Goal: Information Seeking & Learning: Learn about a topic

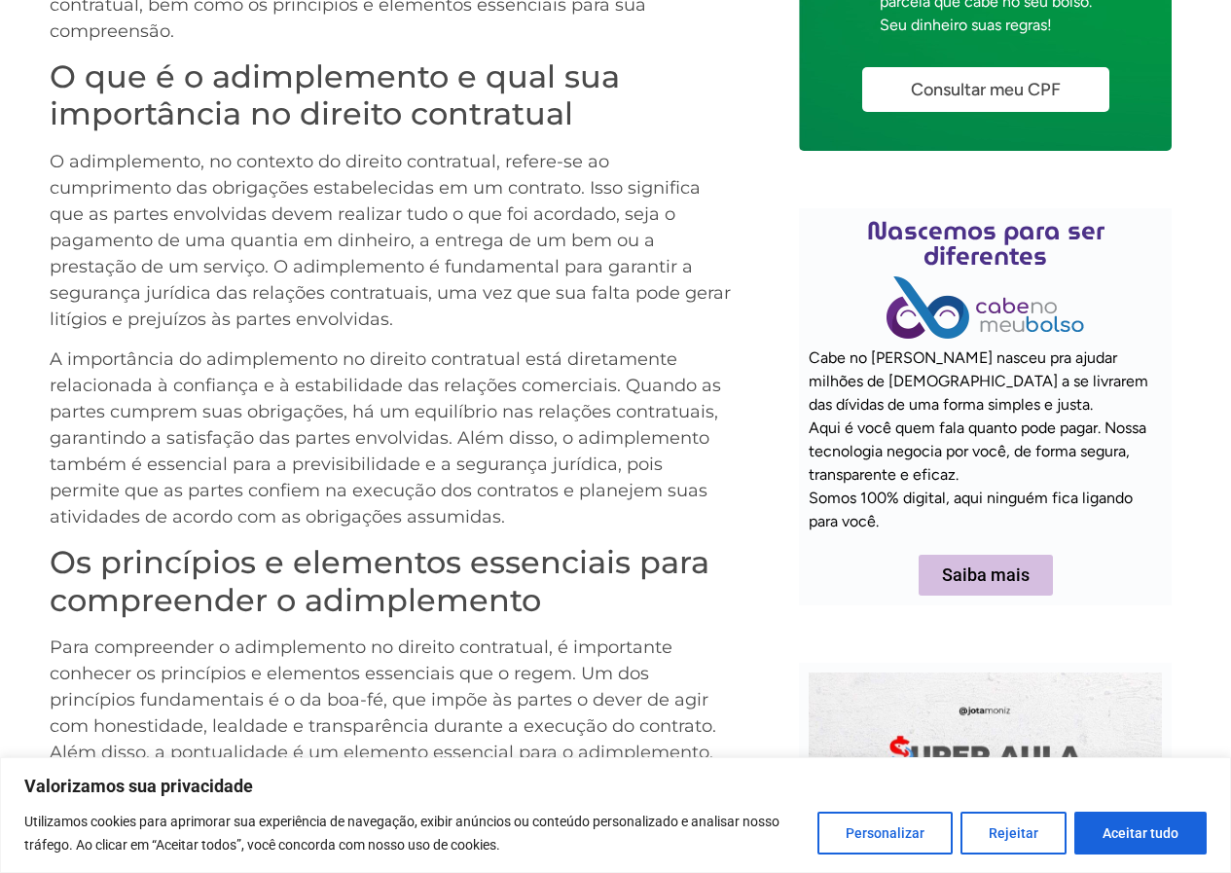
scroll to position [681, 0]
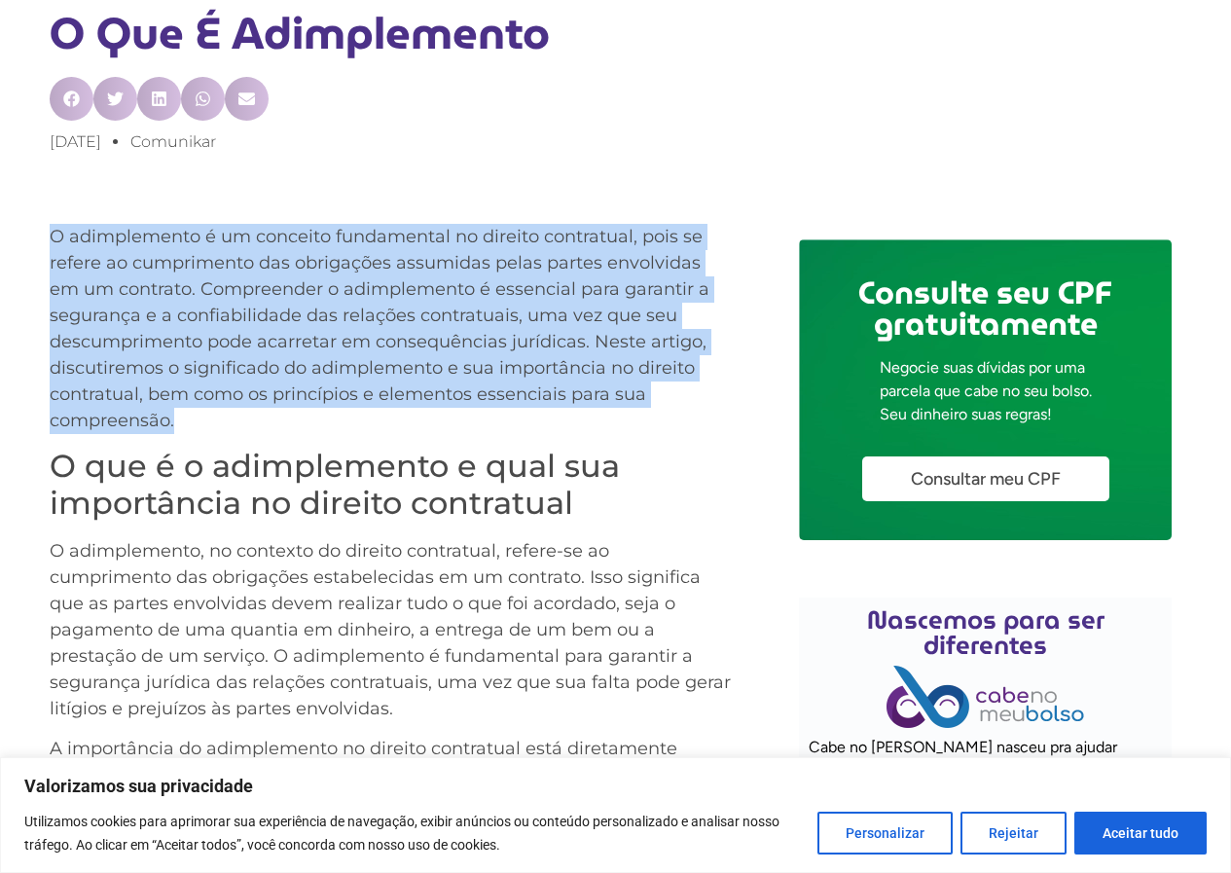
drag, startPoint x: 48, startPoint y: 229, endPoint x: 176, endPoint y: 412, distance: 223.5
click at [176, 412] on div "Glossário de Negociação de Dívidas mais de 1200 termos financeiros complexos tr…" at bounding box center [615, 685] width 1231 height 2539
copy p "O adimplemento é um conceito fundamental no direito contratual, pois se refere …"
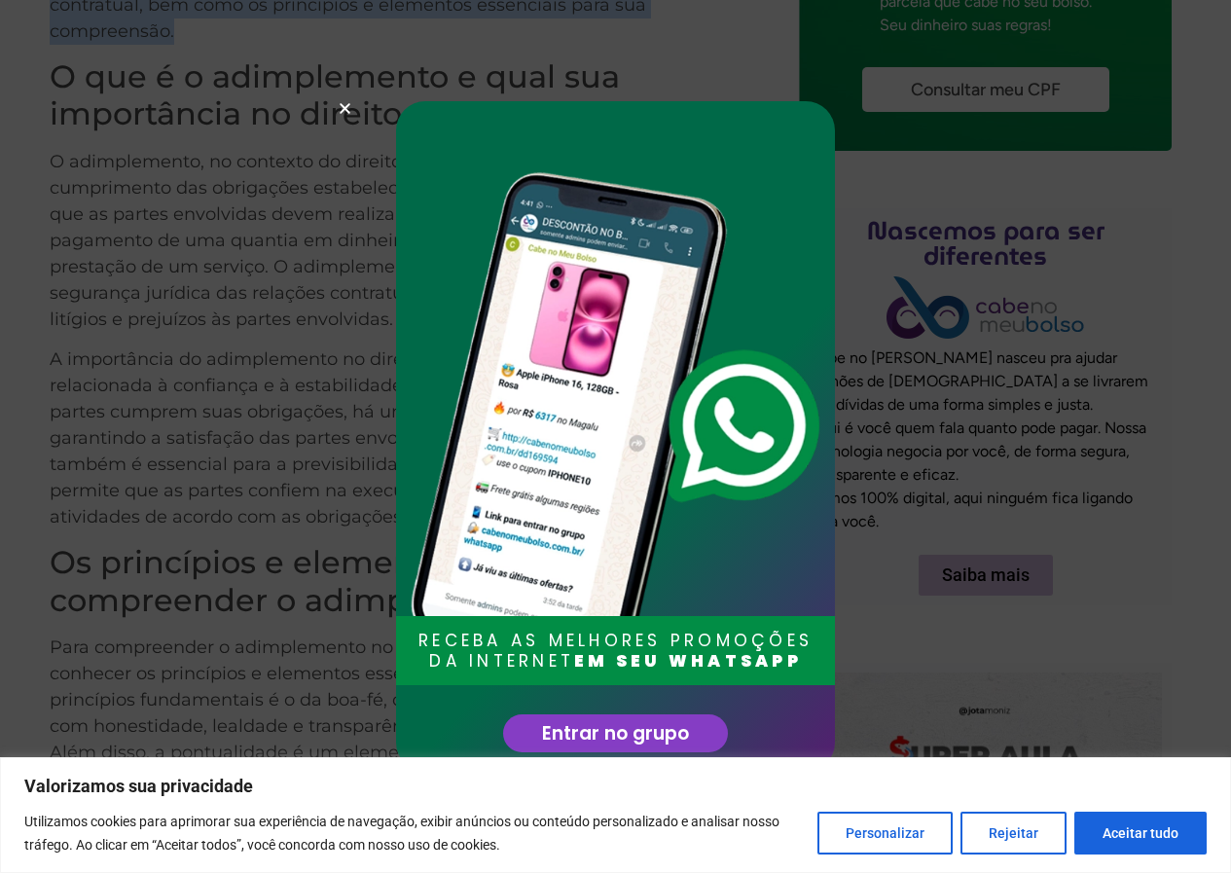
scroll to position [1168, 0]
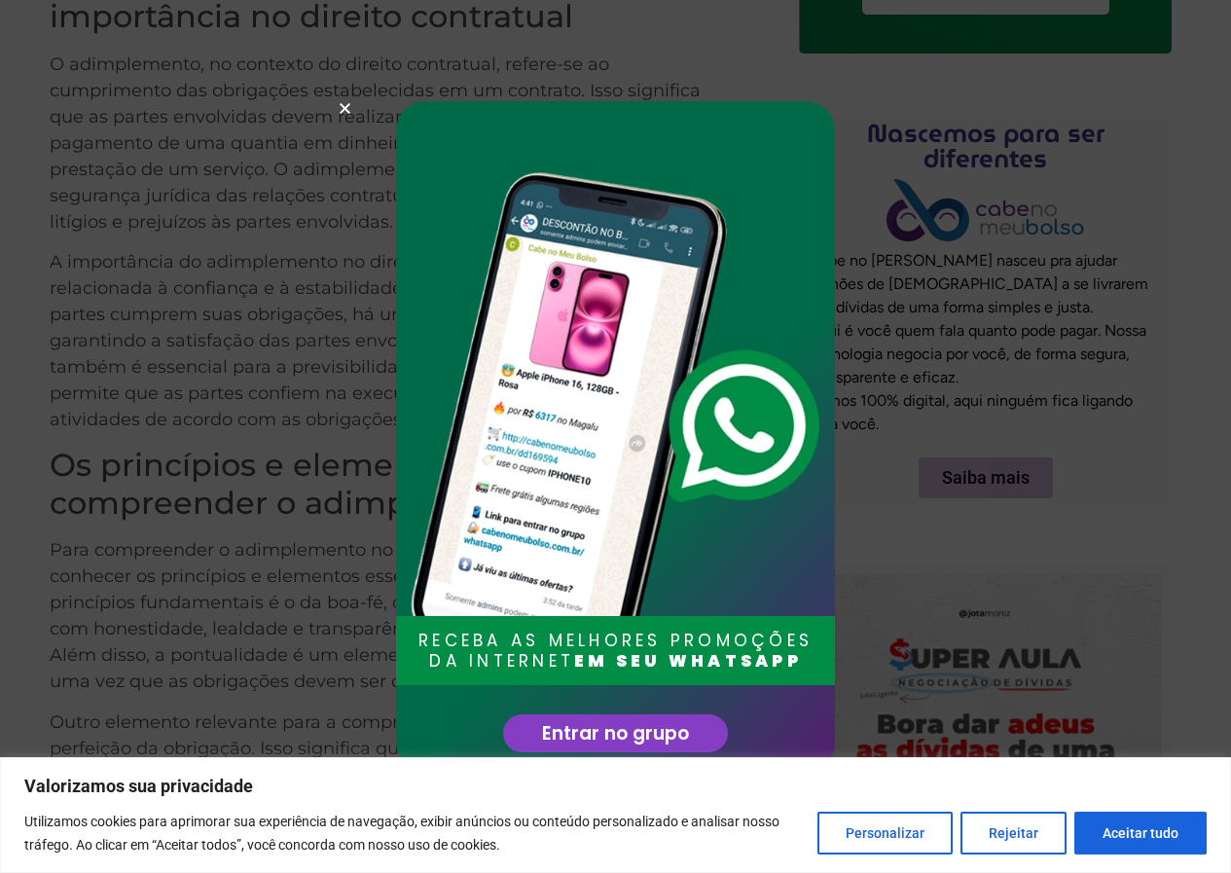
click at [345, 112] on icon "Close" at bounding box center [345, 108] width 15 height 15
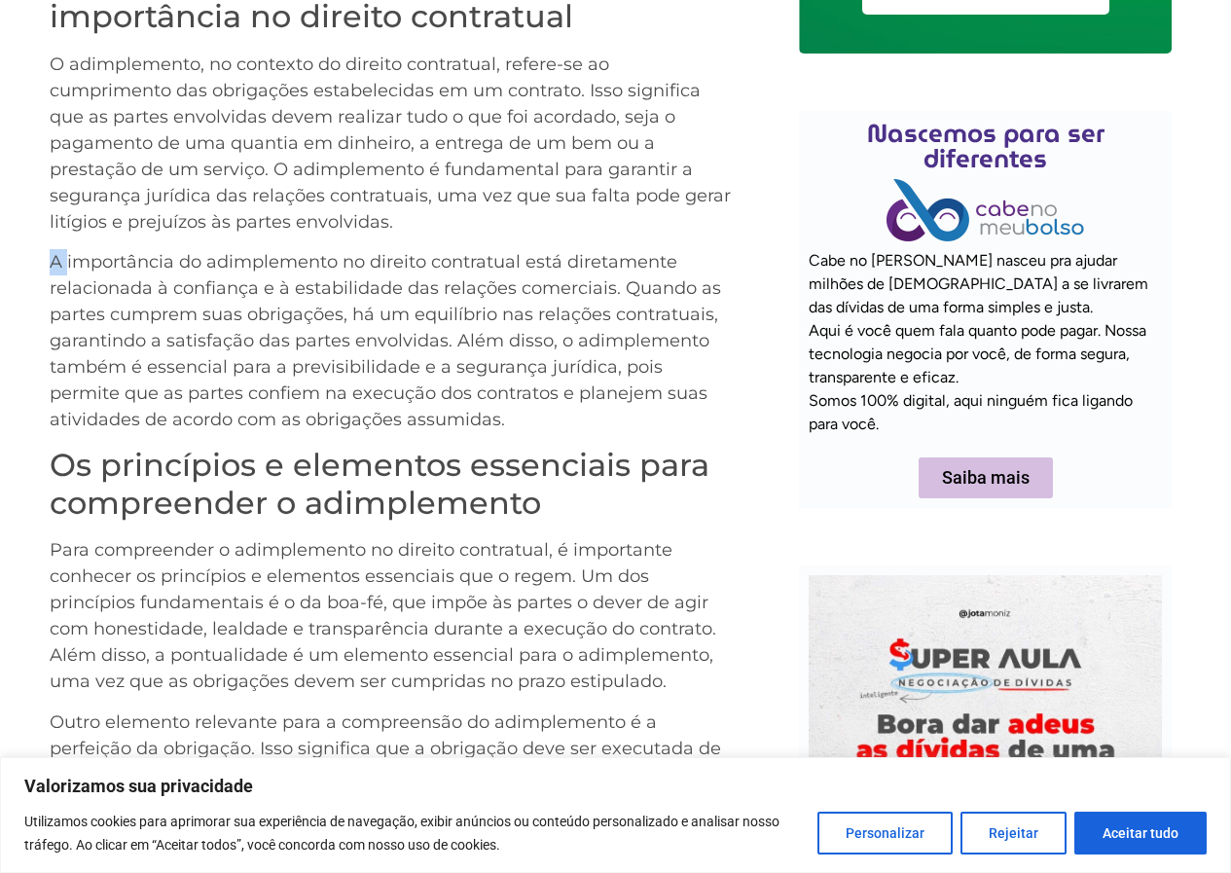
drag, startPoint x: 42, startPoint y: 261, endPoint x: 76, endPoint y: 283, distance: 40.8
click at [69, 276] on div "O adimplemento é um conceito fundamental no direito contratual, pois se refere …" at bounding box center [615, 490] width 1231 height 1494
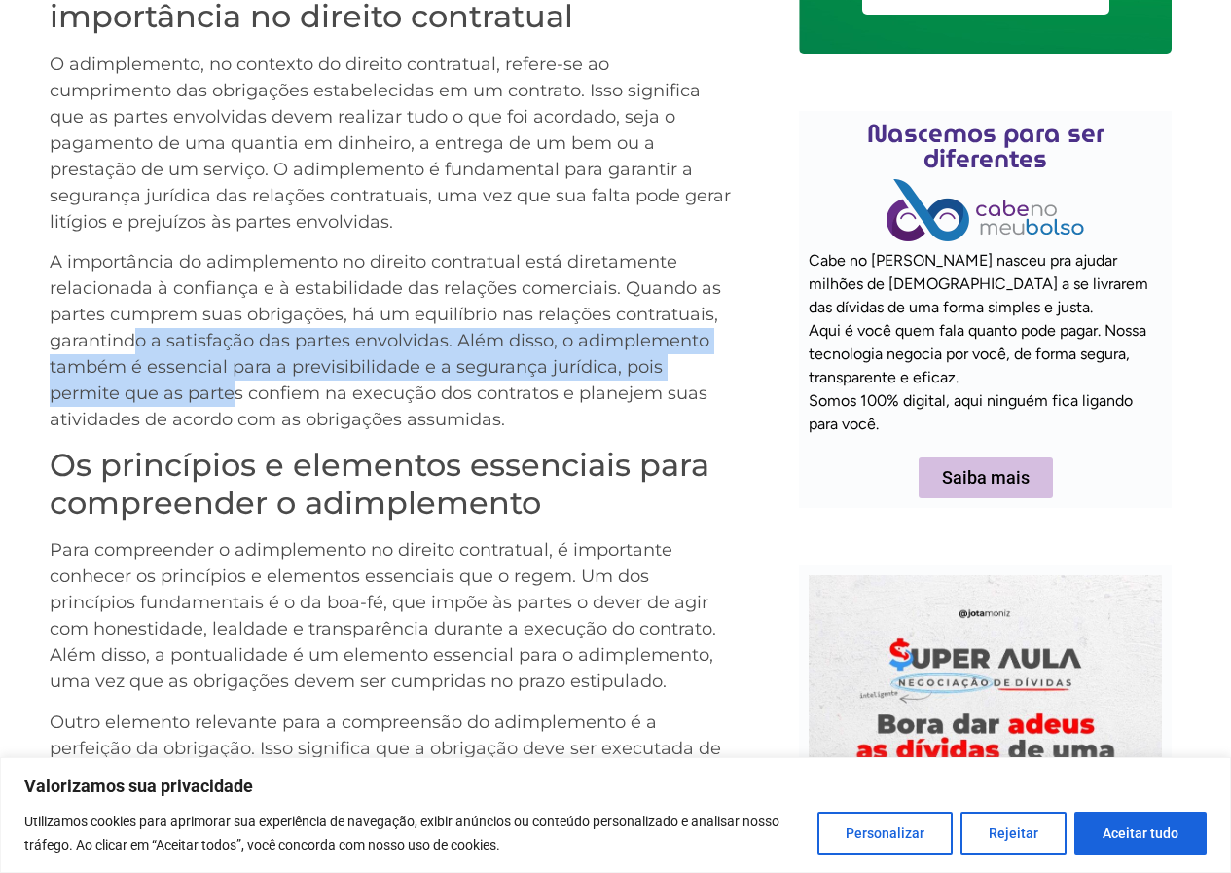
drag, startPoint x: 135, startPoint y: 357, endPoint x: 188, endPoint y: 356, distance: 52.6
click at [208, 394] on p "A importância do adimplemento no direito contratual está diretamente relacionad…" at bounding box center [390, 341] width 681 height 184
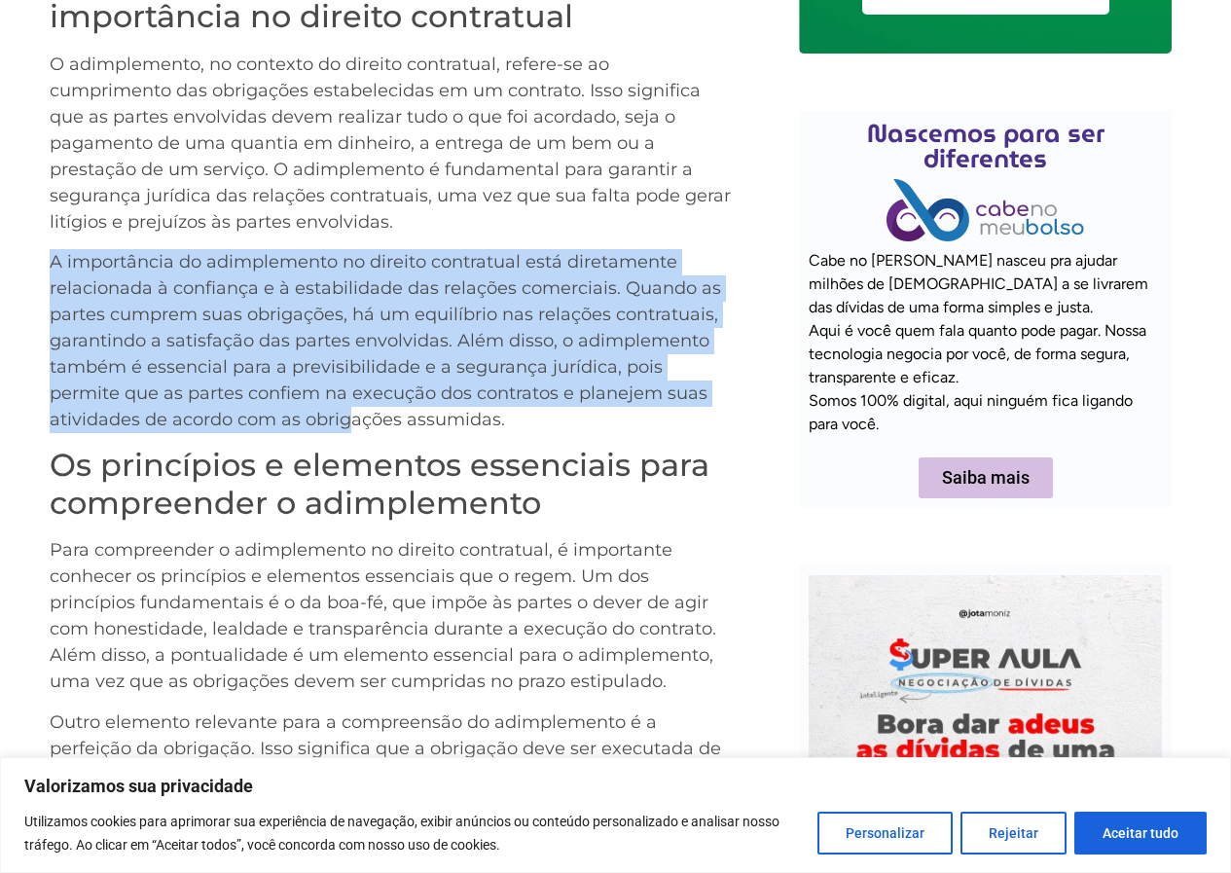
drag, startPoint x: 50, startPoint y: 261, endPoint x: 397, endPoint y: 430, distance: 386.4
click at [379, 425] on p "A importância do adimplemento no direito contratual está diretamente relacionad…" at bounding box center [390, 341] width 681 height 184
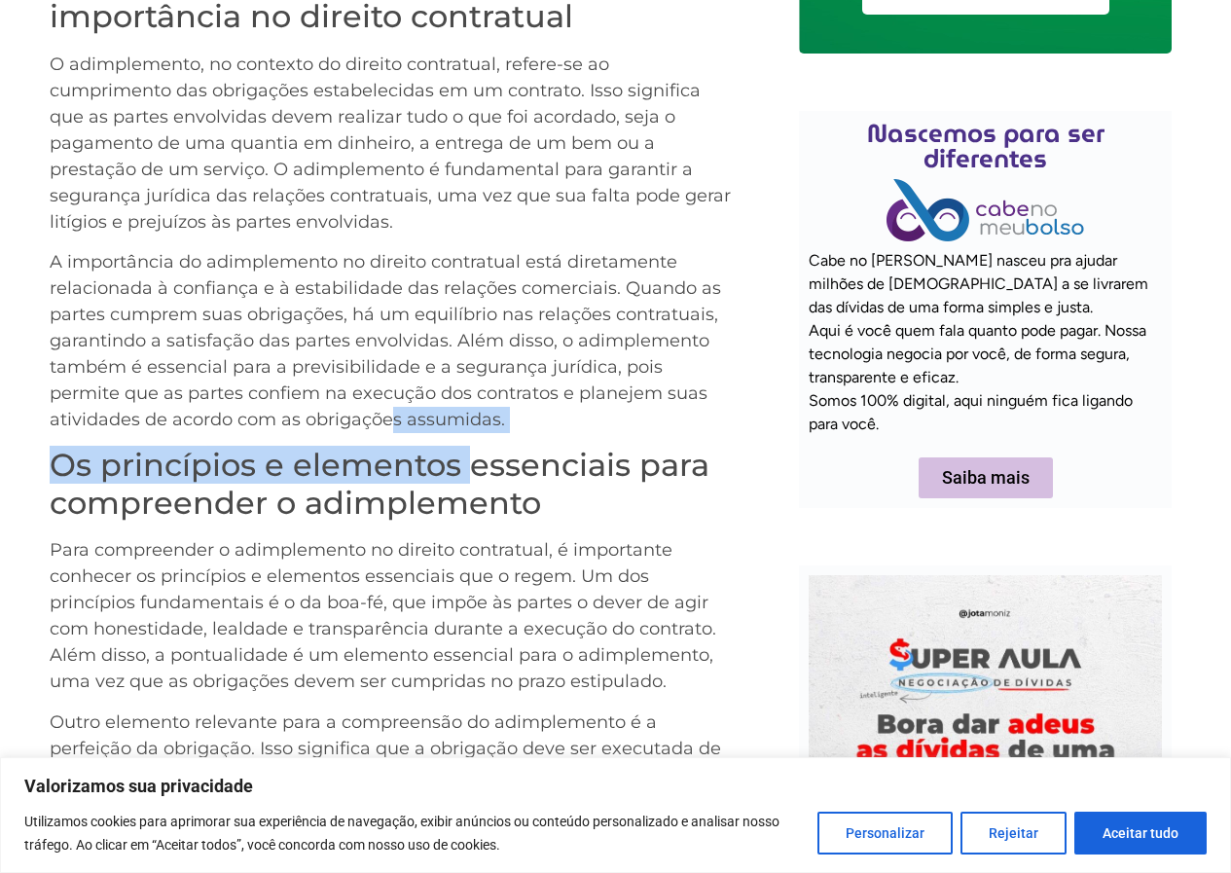
drag, startPoint x: 397, startPoint y: 430, endPoint x: 464, endPoint y: 419, distance: 68.0
click at [476, 436] on div "O adimplemento é um conceito fundamental no direito contratual, pois se refere …" at bounding box center [390, 486] width 681 height 1499
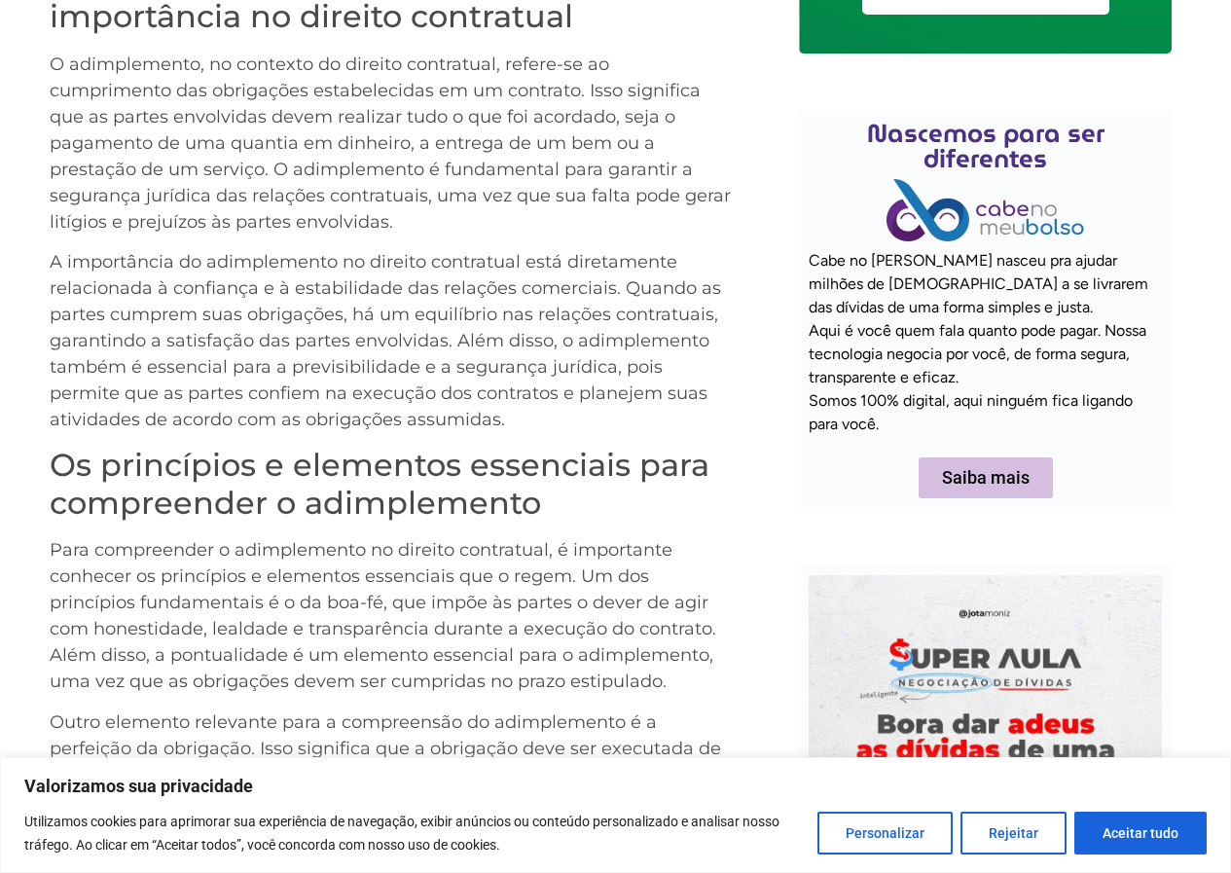
click at [311, 284] on p "A importância do adimplemento no direito contratual está diretamente relacionad…" at bounding box center [390, 341] width 681 height 184
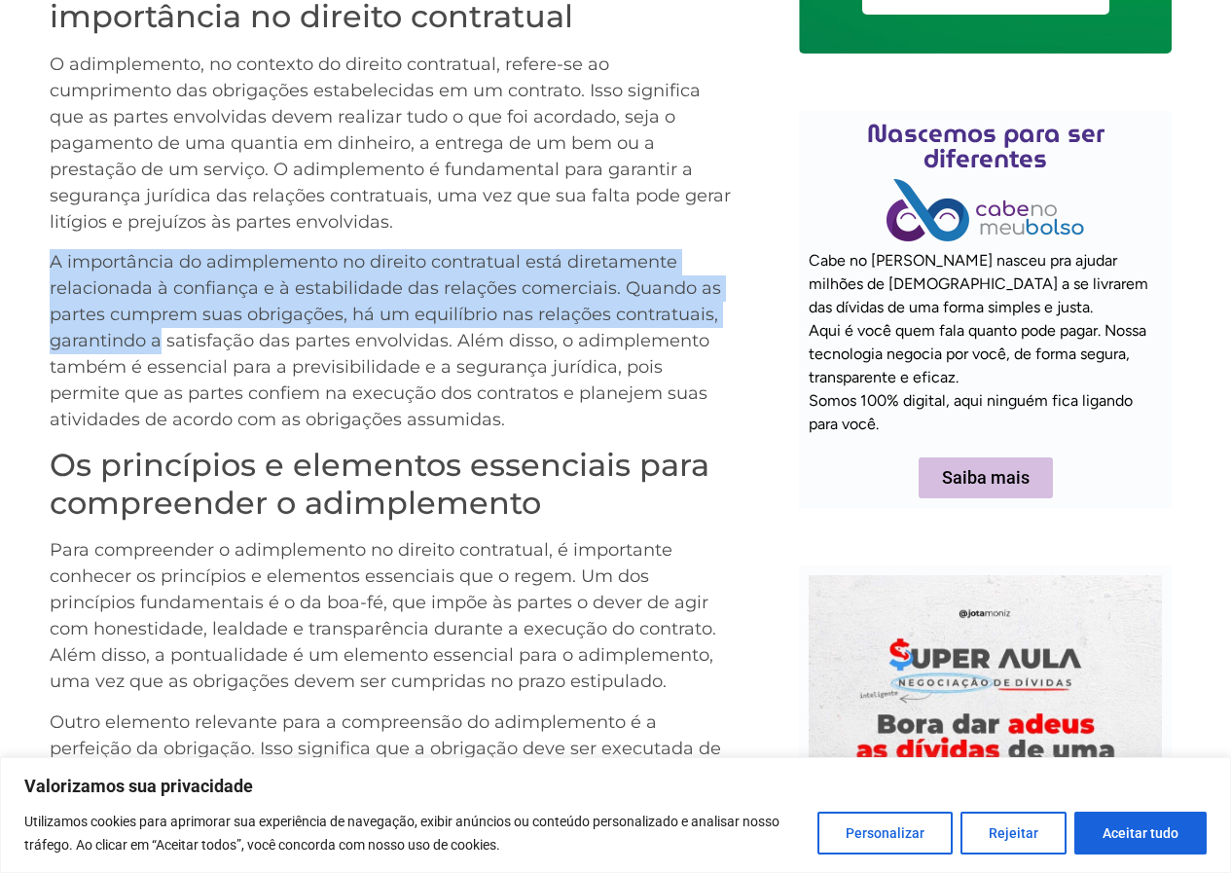
drag, startPoint x: 52, startPoint y: 256, endPoint x: 161, endPoint y: 342, distance: 138.6
click at [161, 342] on p "A importância do adimplemento no direito contratual está diretamente relacionad…" at bounding box center [390, 341] width 681 height 184
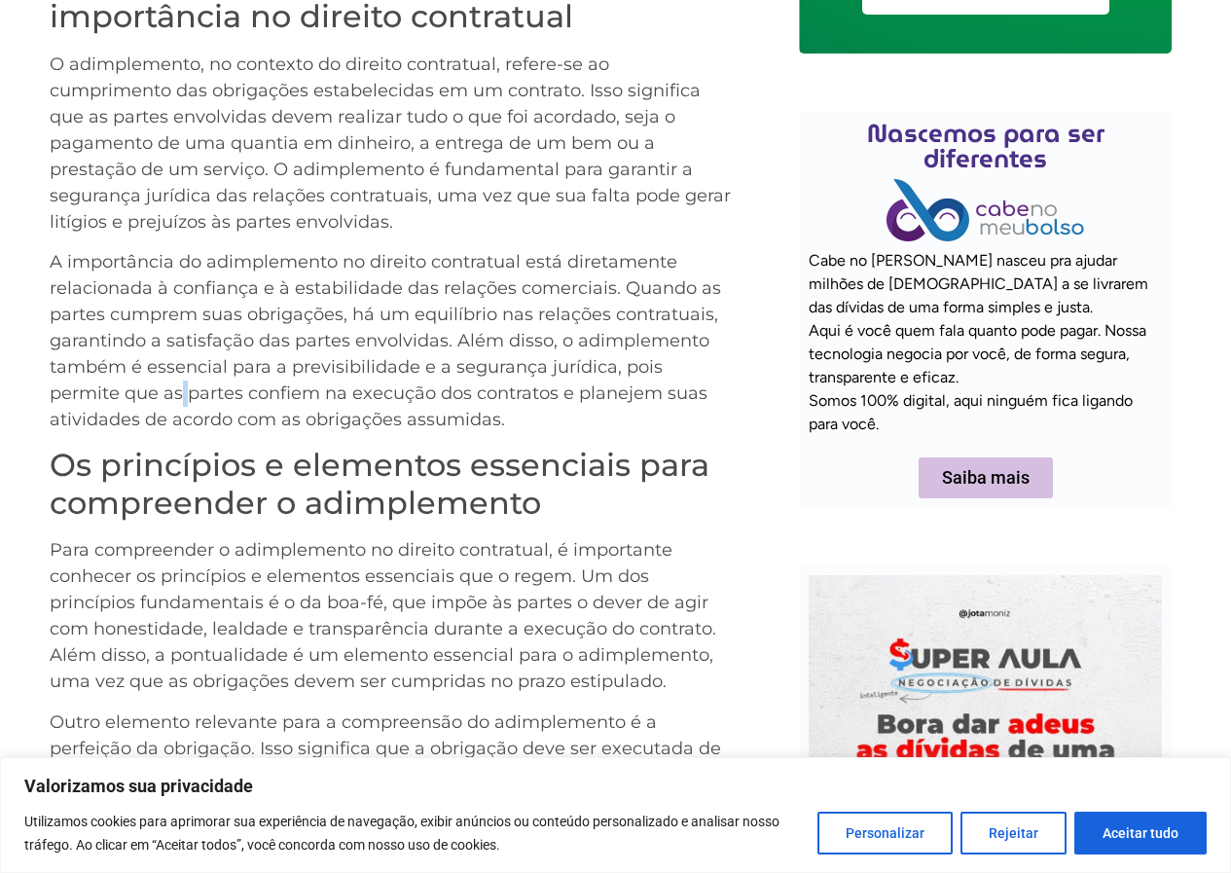
click at [182, 404] on p "A importância do adimplemento no direito contratual está diretamente relacionad…" at bounding box center [390, 341] width 681 height 184
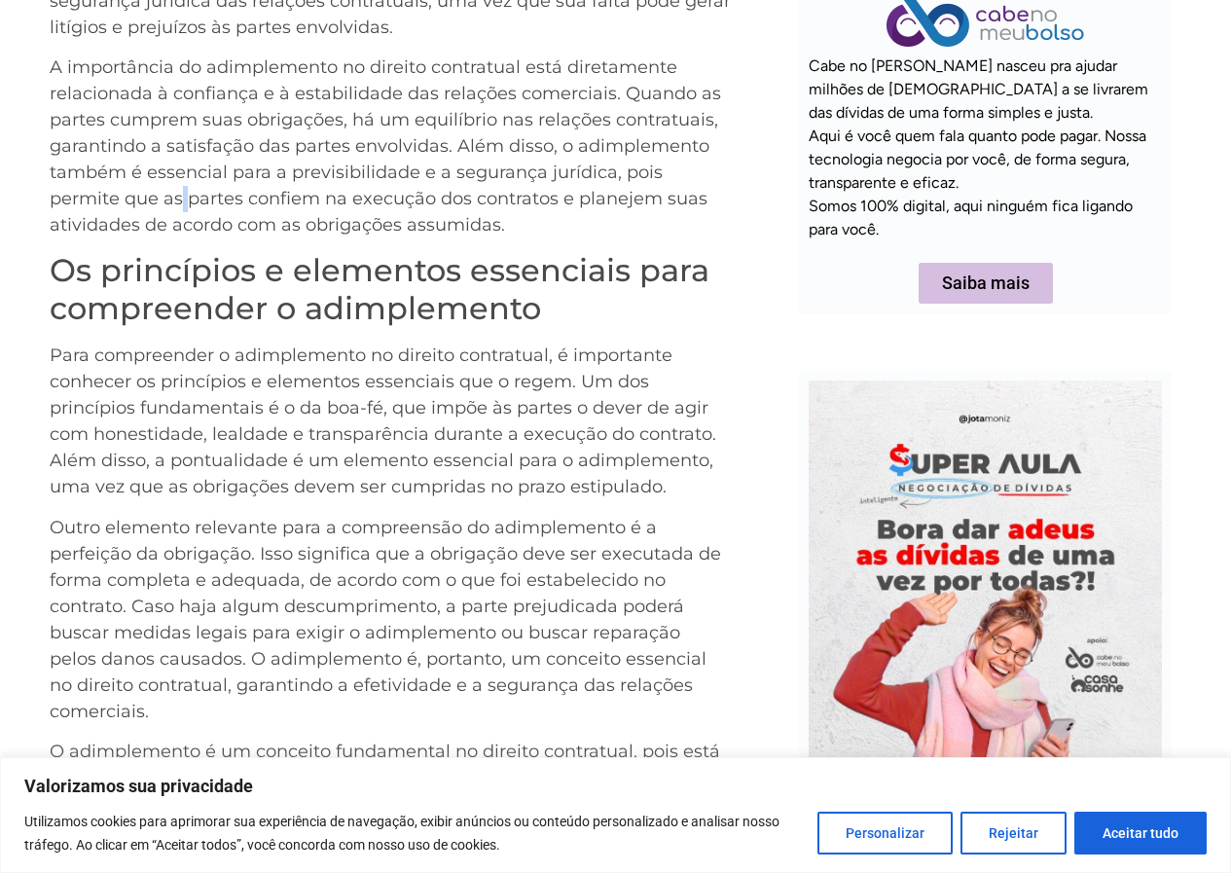
scroll to position [1460, 0]
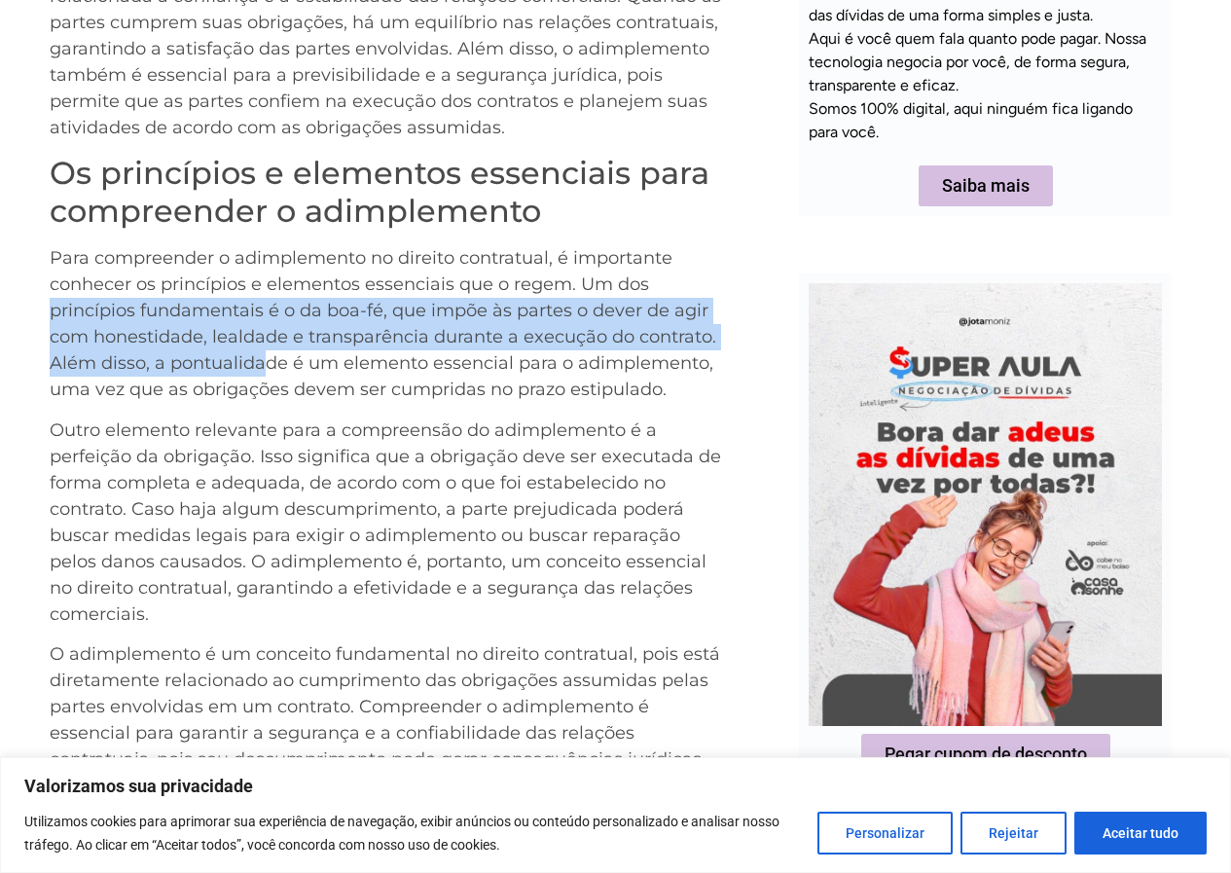
drag, startPoint x: 48, startPoint y: 307, endPoint x: 286, endPoint y: 402, distance: 256.8
click at [279, 389] on div "O adimplemento é um conceito fundamental no direito contratual, pois se refere …" at bounding box center [615, 198] width 1231 height 1494
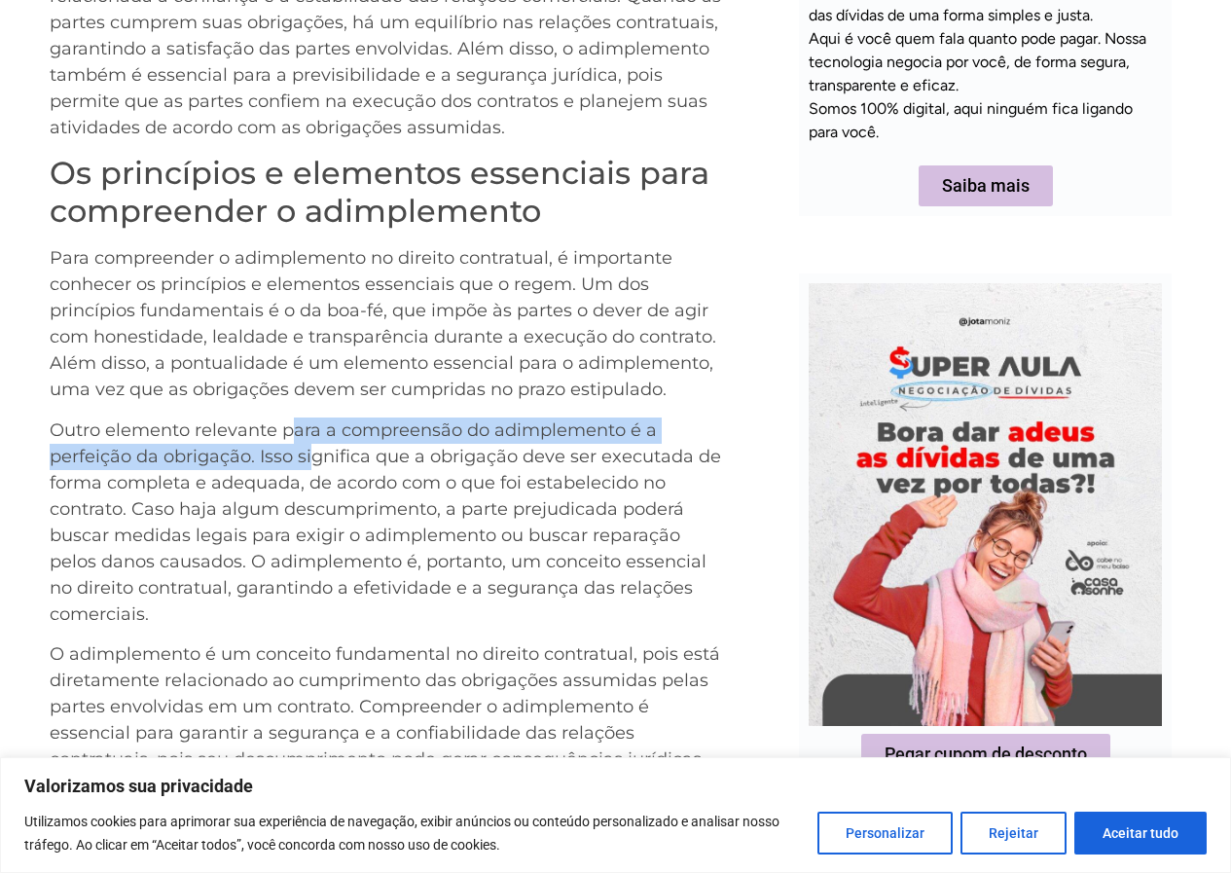
drag, startPoint x: 296, startPoint y: 424, endPoint x: 311, endPoint y: 447, distance: 27.3
click at [311, 447] on p "Outro elemento relevante para a compreensão do adimplemento é a perfeição da ob…" at bounding box center [390, 522] width 681 height 210
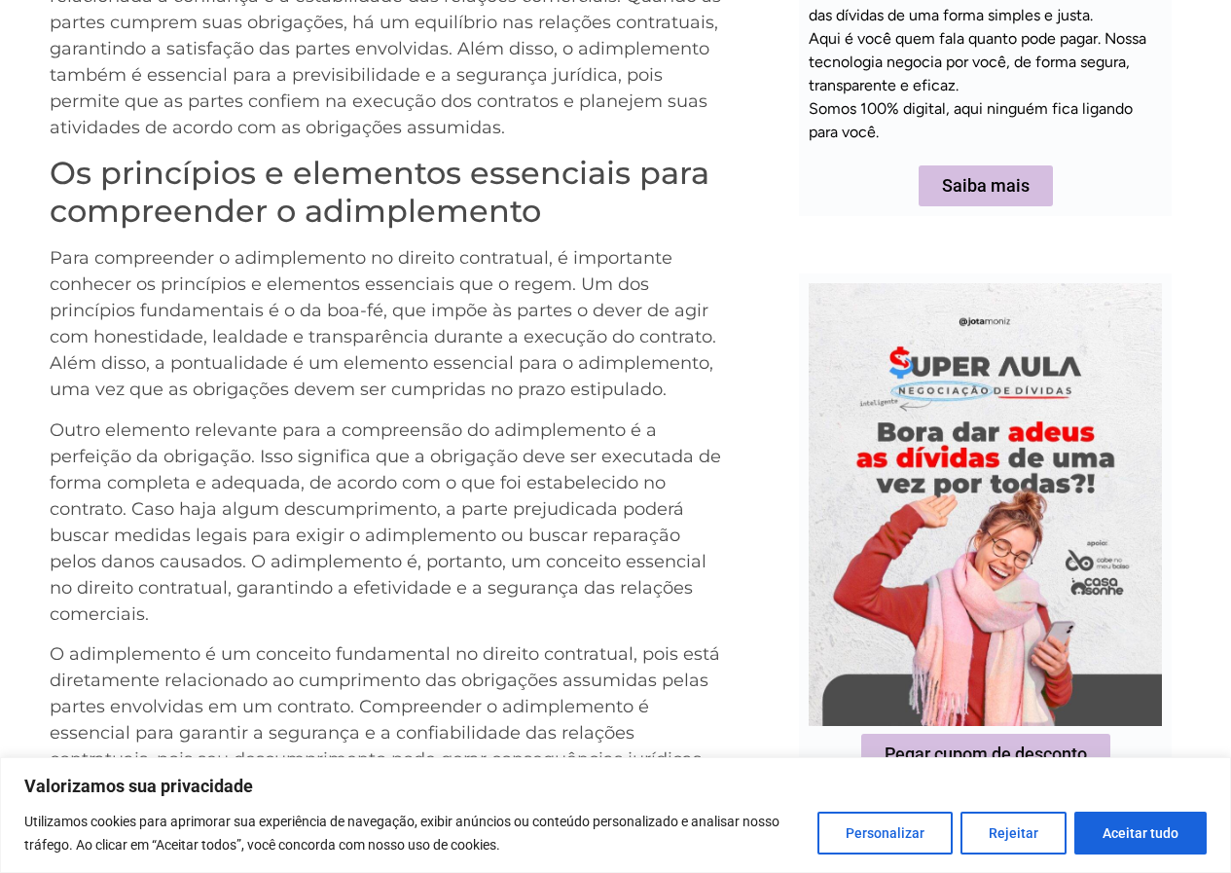
drag, startPoint x: 380, startPoint y: 502, endPoint x: 369, endPoint y: 481, distance: 24.4
click at [379, 503] on p "Outro elemento relevante para a compreensão do adimplemento é a perfeição da ob…" at bounding box center [390, 522] width 681 height 210
drag, startPoint x: 51, startPoint y: 308, endPoint x: 78, endPoint y: 312, distance: 27.5
click at [69, 312] on p "Para compreender o adimplemento no direito contratual, é importante conhecer os…" at bounding box center [390, 324] width 681 height 158
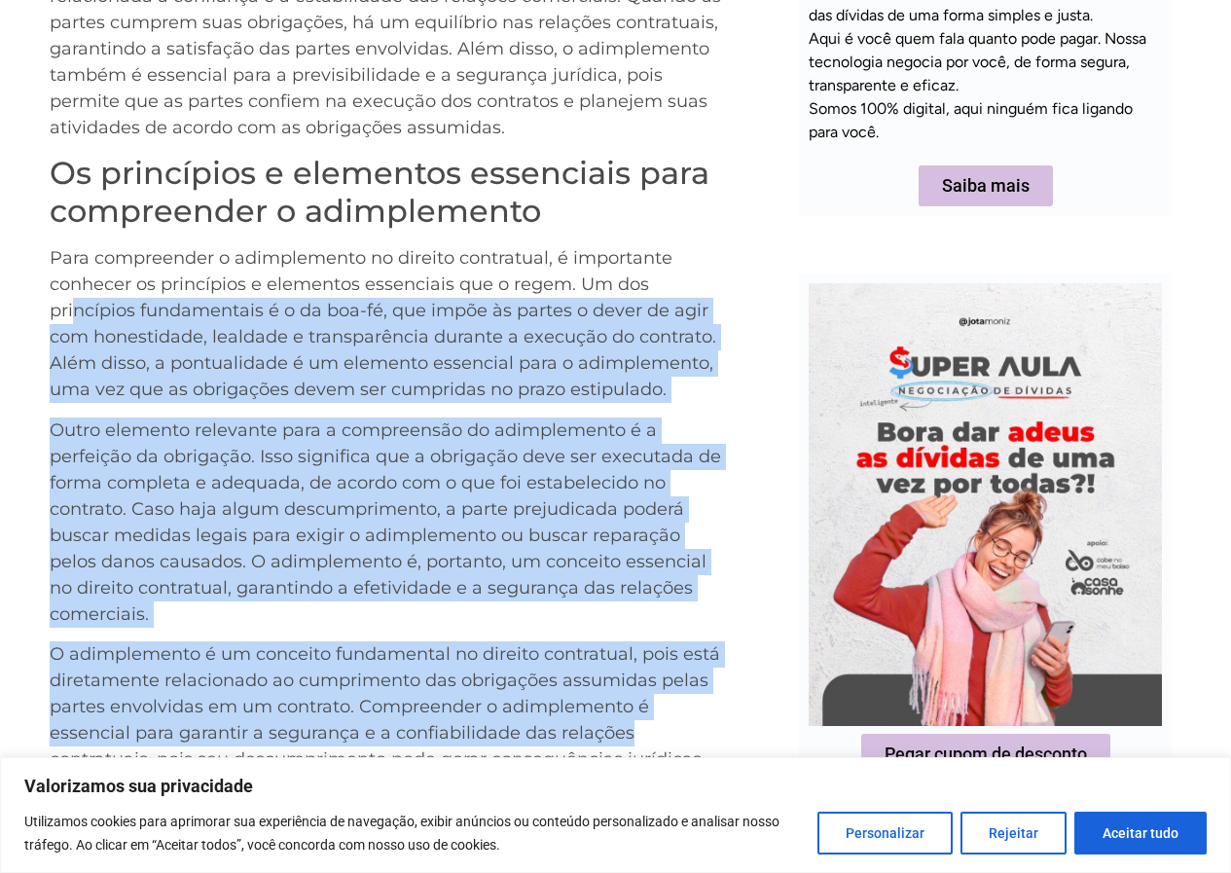
drag, startPoint x: 78, startPoint y: 312, endPoint x: 683, endPoint y: 724, distance: 731.9
click at [683, 724] on div "O adimplemento é um conceito fundamental no direito contratual, pois se refere …" at bounding box center [390, 194] width 681 height 1499
drag, startPoint x: 683, startPoint y: 724, endPoint x: 678, endPoint y: 711, distance: 13.6
click at [683, 724] on p "O adimplemento é um conceito fundamental no direito contratual, pois está diret…" at bounding box center [390, 785] width 681 height 289
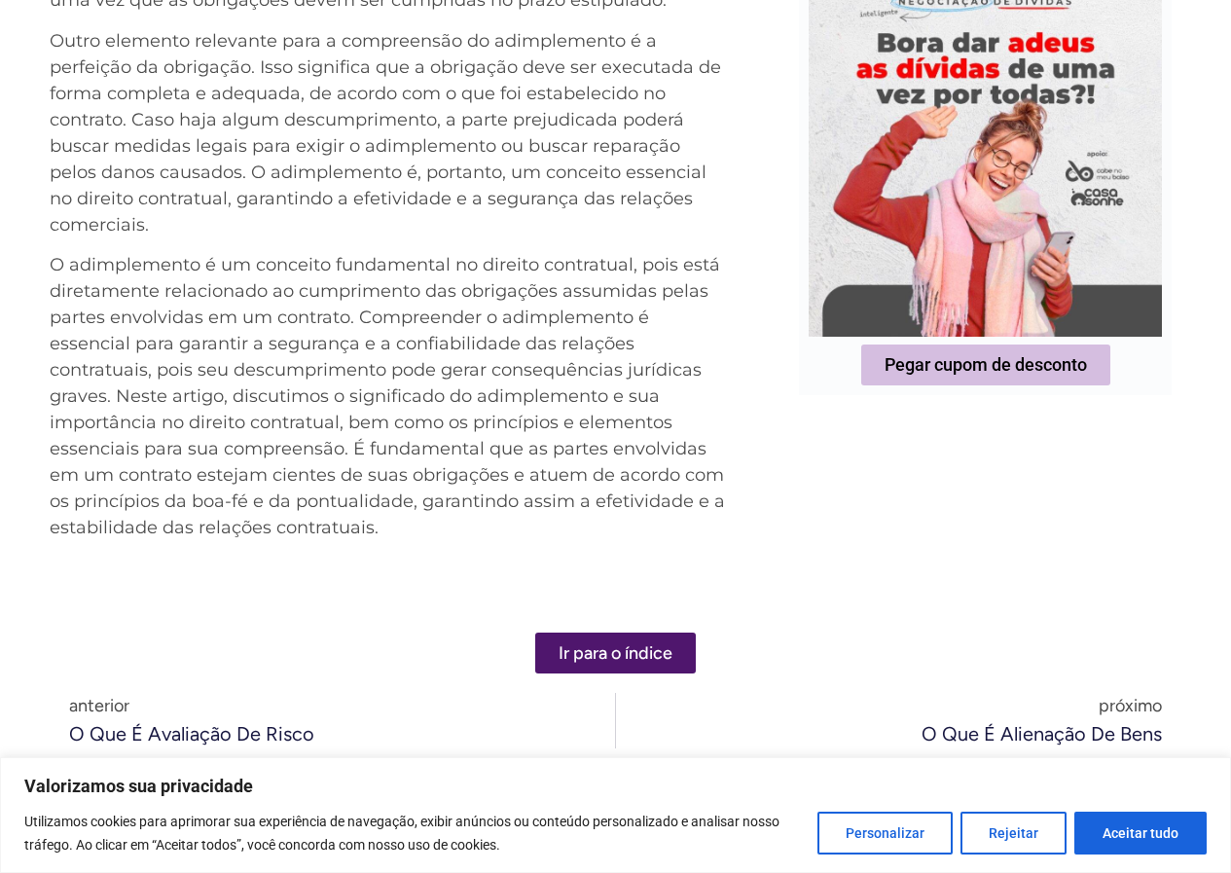
scroll to position [1752, 0]
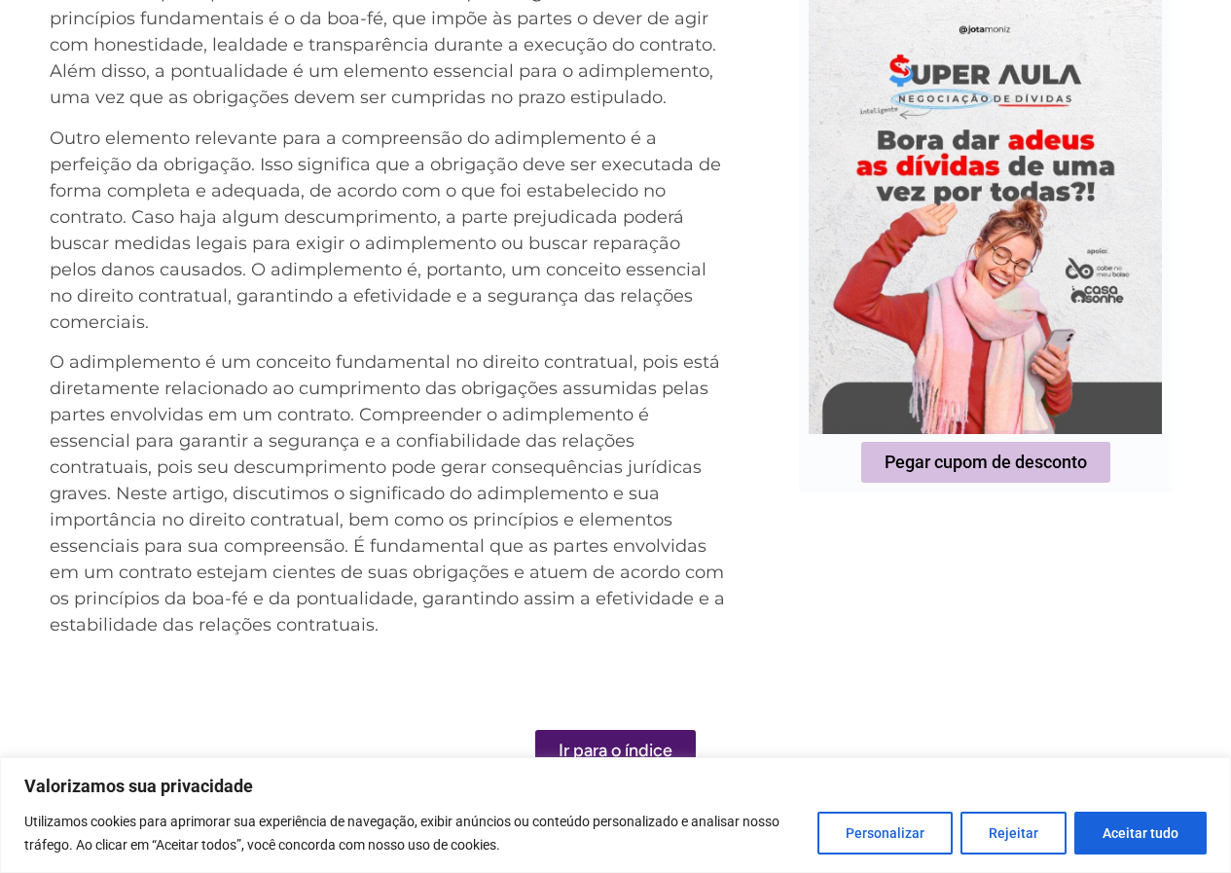
click at [61, 18] on p "Para compreender o adimplemento no direito contratual, é importante conhecer os…" at bounding box center [390, 32] width 681 height 158
click at [51, 18] on p "Para compreender o adimplemento no direito contratual, é importante conhecer os…" at bounding box center [390, 32] width 681 height 158
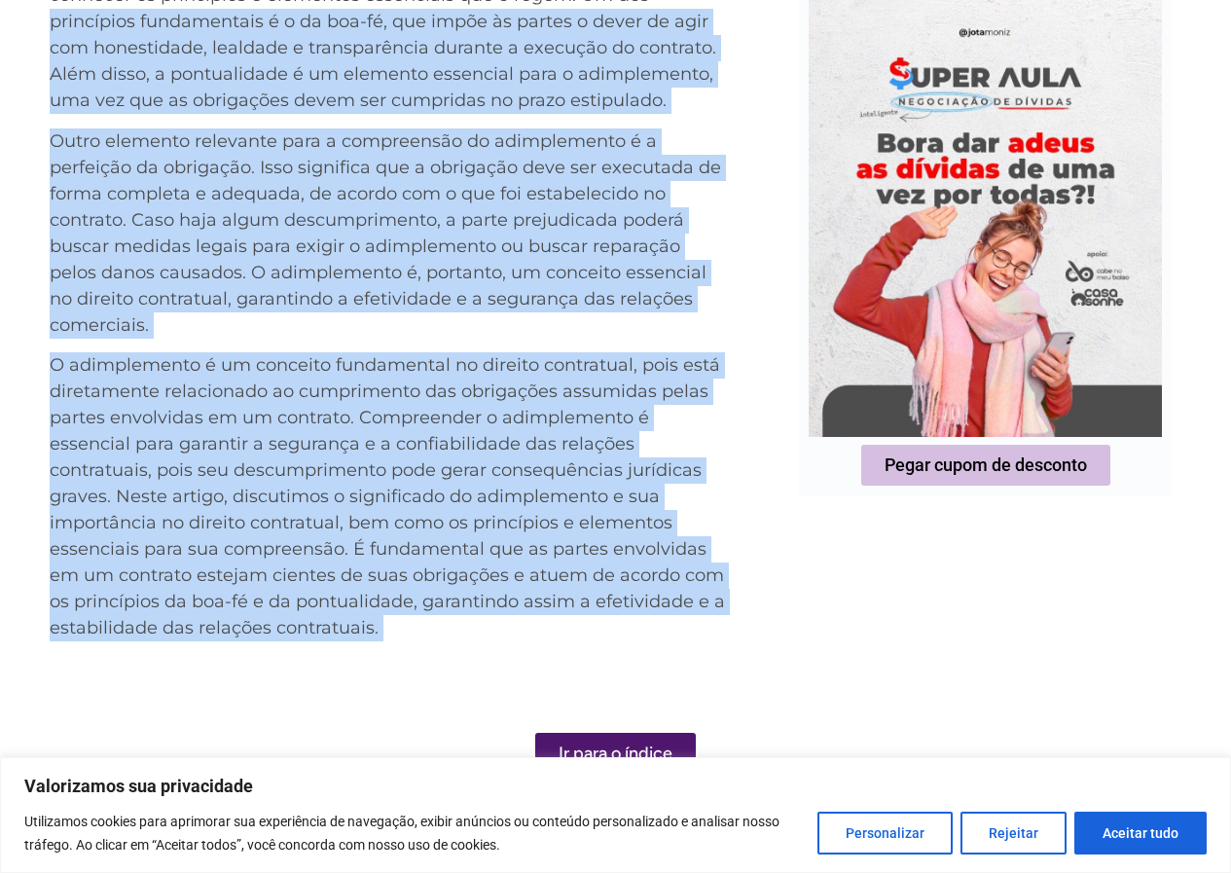
drag, startPoint x: 51, startPoint y: 18, endPoint x: 381, endPoint y: 623, distance: 688.9
copy div "loremipsum dolorsitamet c a el sed-do, eiu tempo in utlabo e dolor ma aliq eni …"
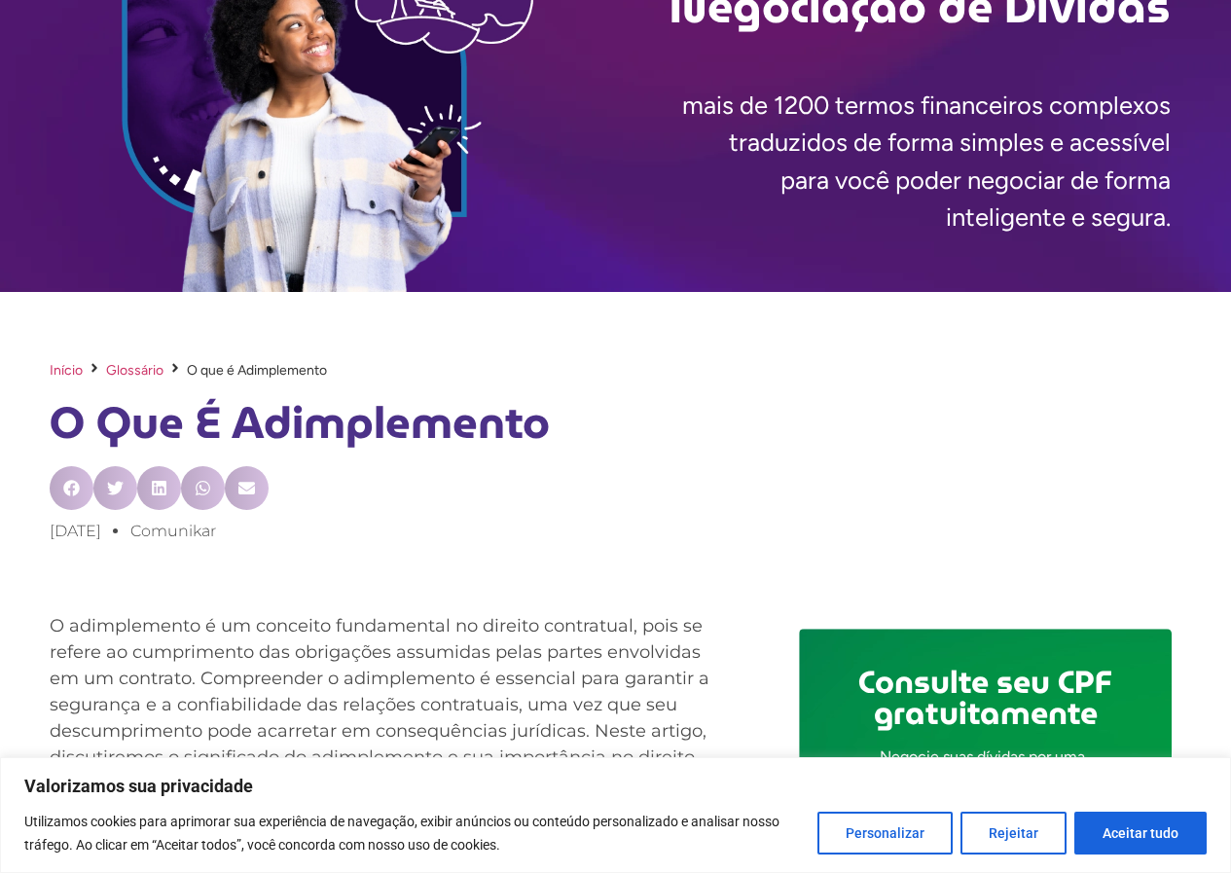
scroll to position [0, 0]
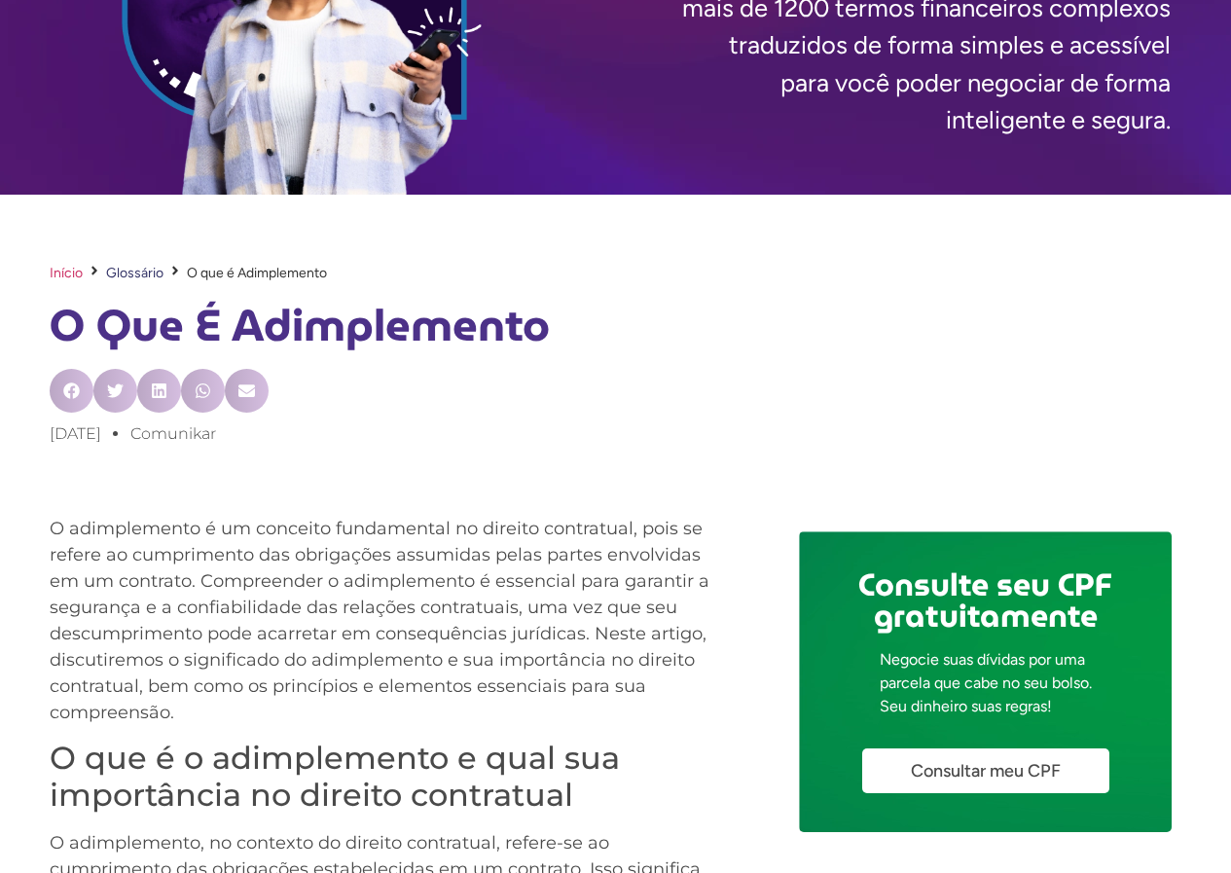
click at [126, 273] on link "Glossário" at bounding box center [134, 273] width 57 height 20
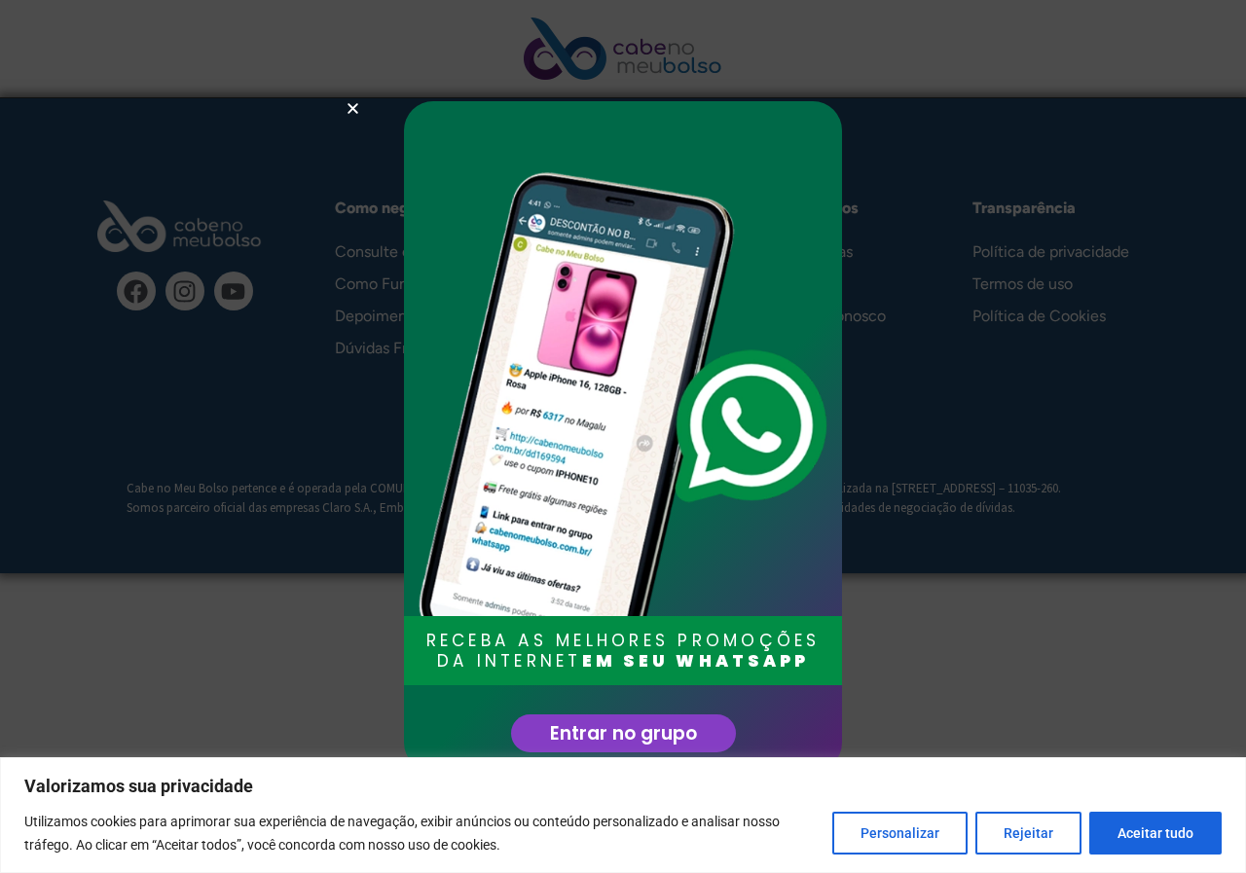
drag, startPoint x: 351, startPoint y: 110, endPoint x: 344, endPoint y: 100, distance: 11.9
click at [351, 110] on use "Close" at bounding box center [352, 108] width 11 height 11
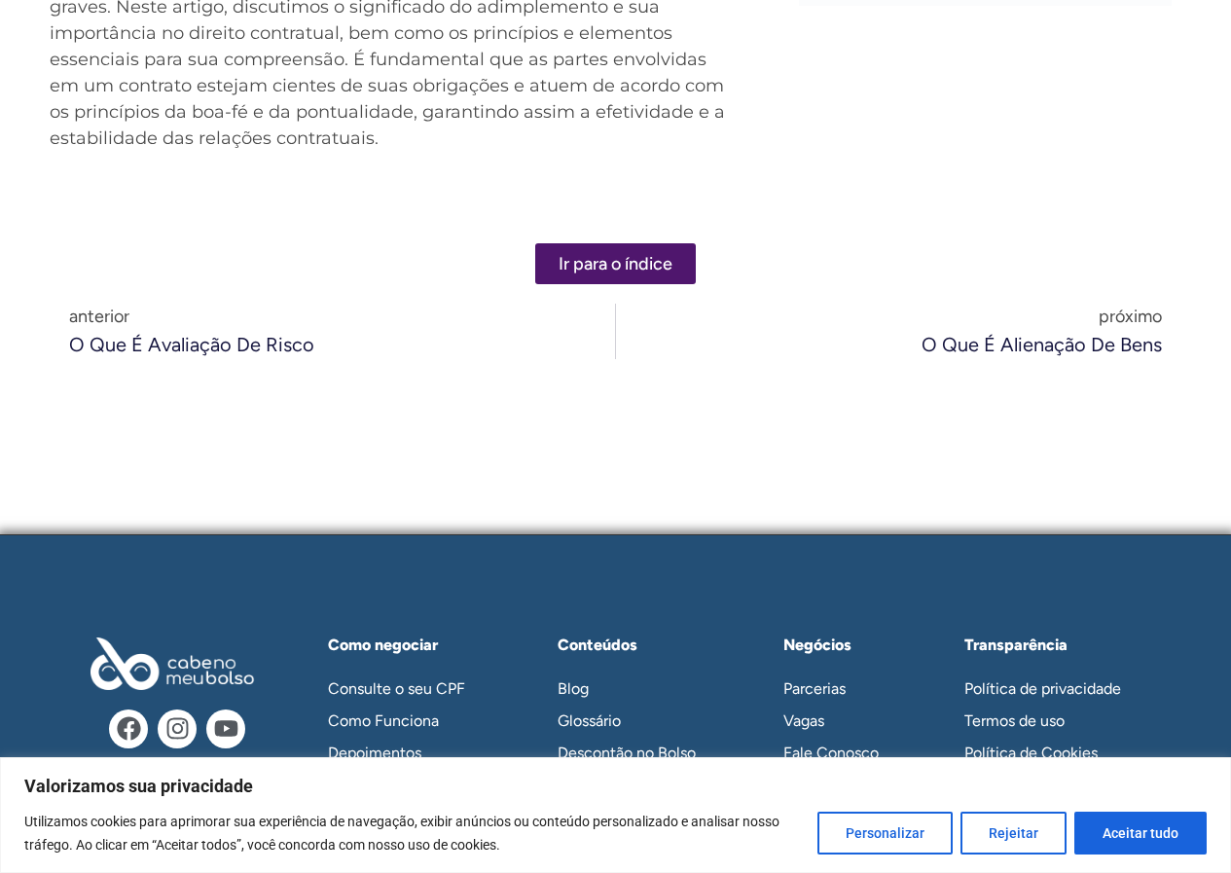
scroll to position [2335, 0]
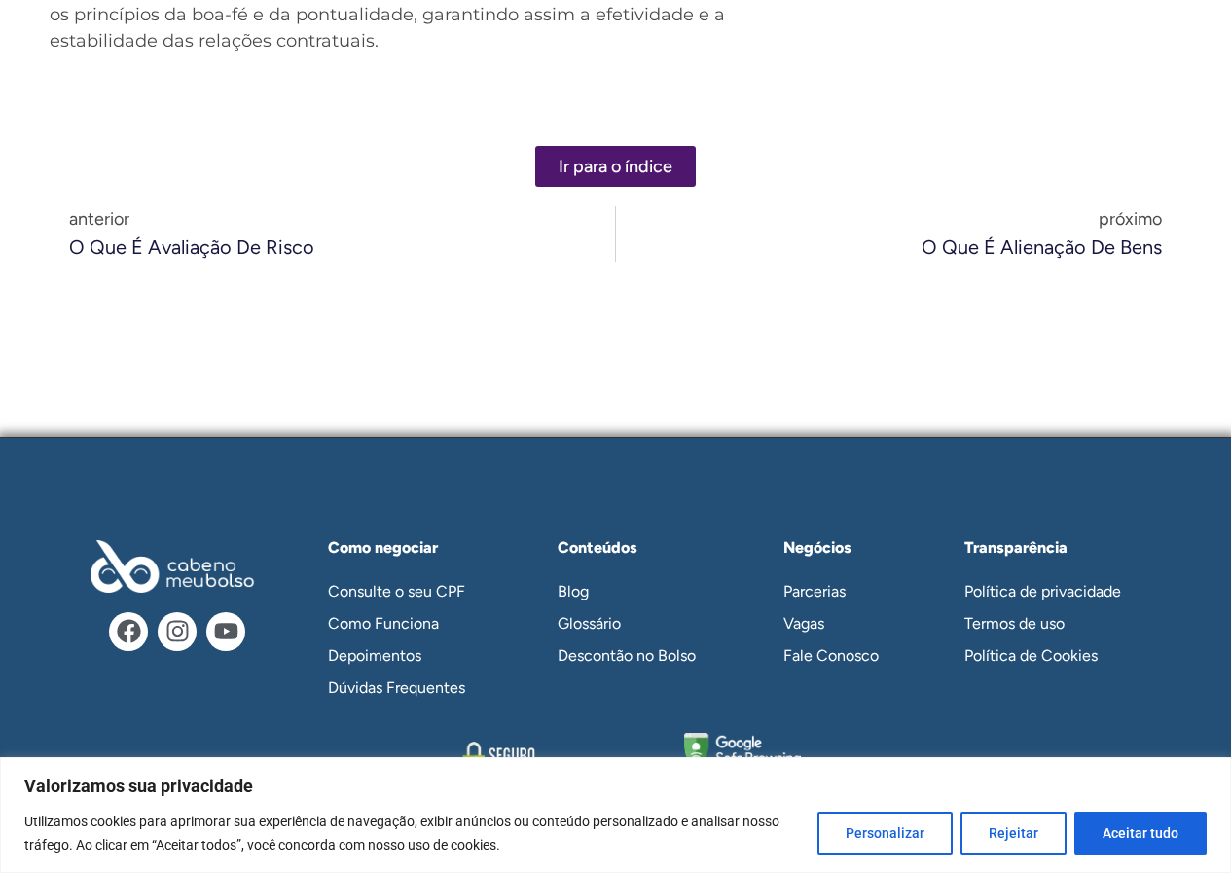
click at [1131, 214] on span "próximo" at bounding box center [1041, 219] width 240 height 26
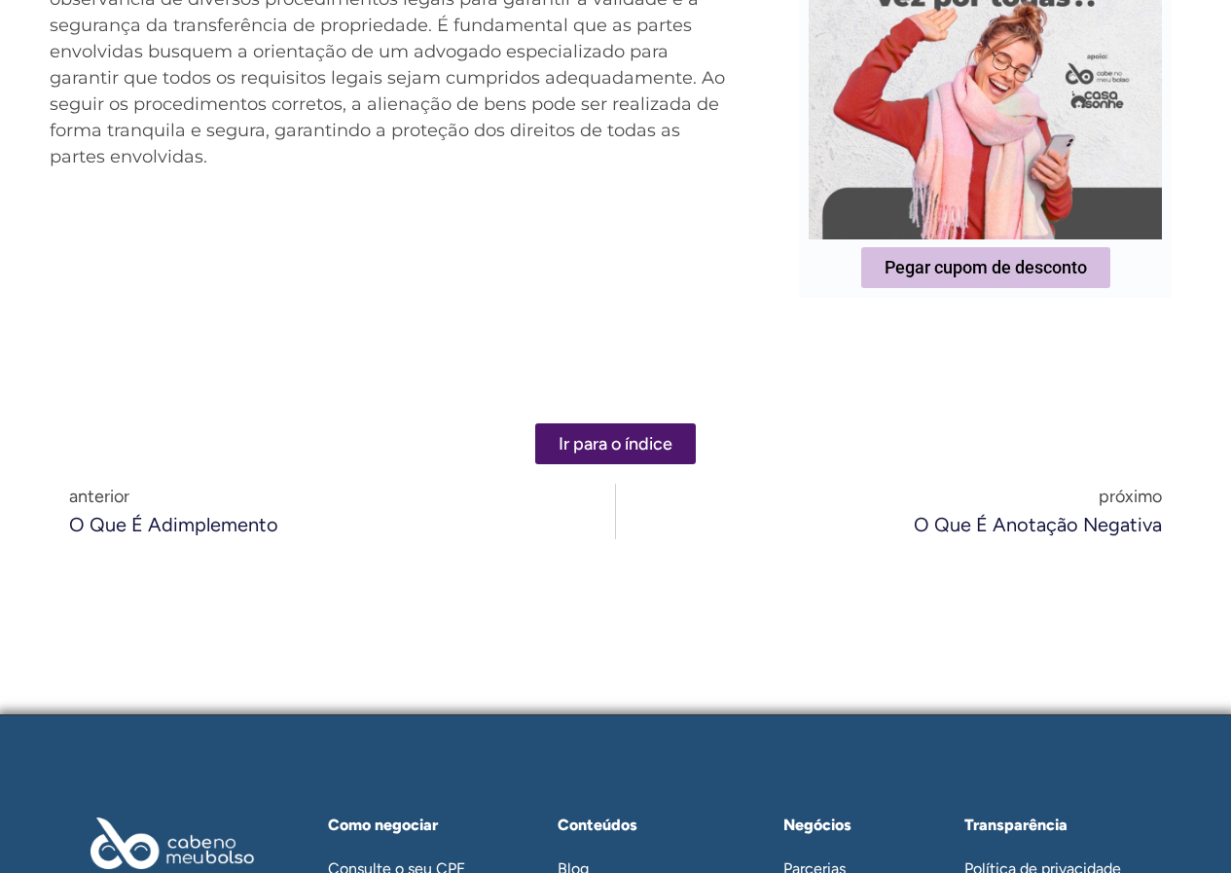
scroll to position [2043, 0]
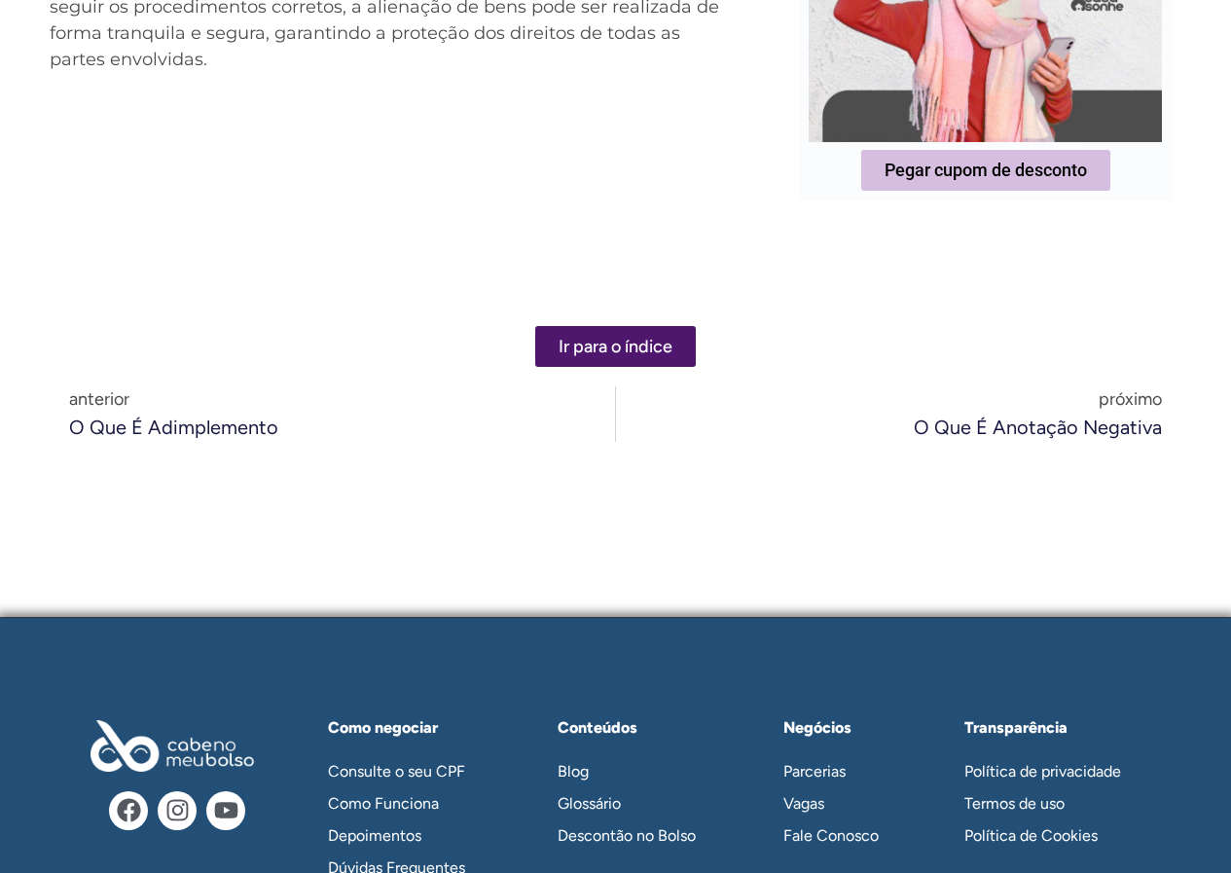
click at [114, 394] on span "anterior" at bounding box center [173, 399] width 209 height 26
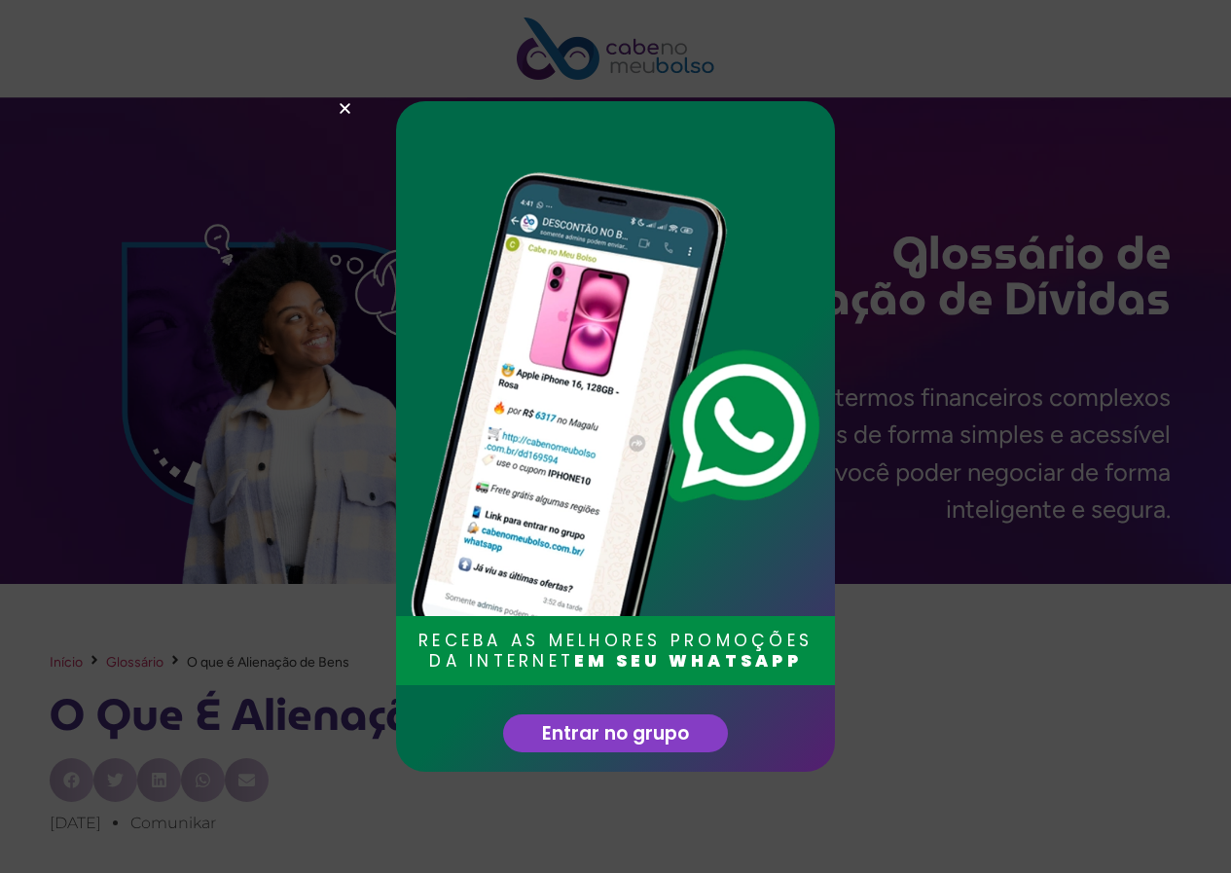
click at [342, 102] on icon "Close" at bounding box center [345, 108] width 15 height 15
